Goal: Task Accomplishment & Management: Use online tool/utility

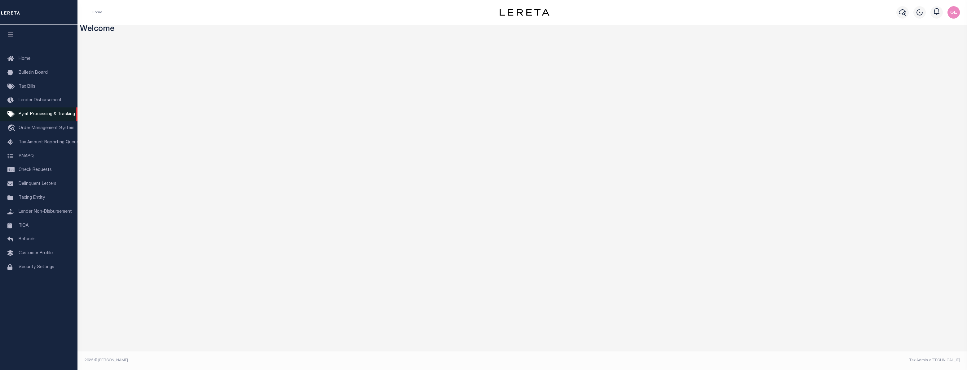
click at [56, 121] on link "Pymt Processing & Tracking" at bounding box center [38, 115] width 77 height 14
